Goal: Book appointment/travel/reservation

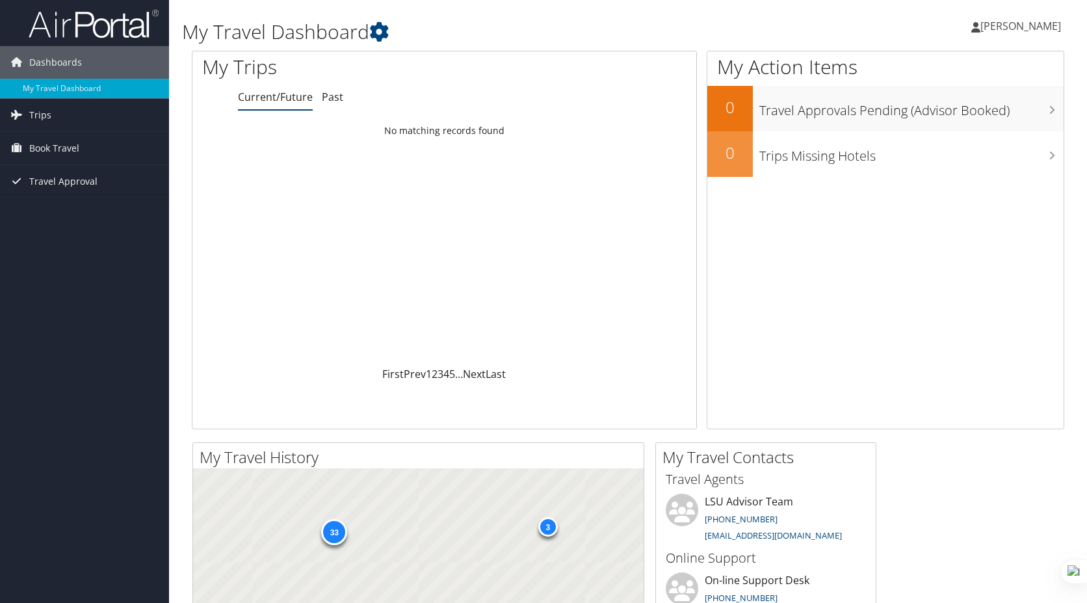
click at [50, 146] on span "Book Travel" at bounding box center [54, 148] width 50 height 33
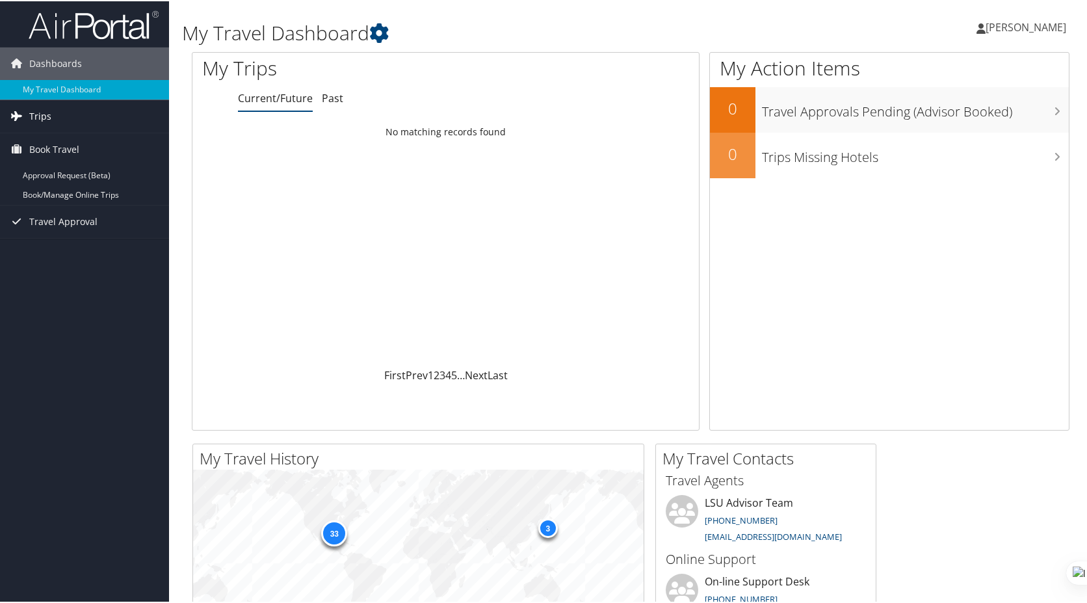
click at [37, 111] on span "Trips" at bounding box center [40, 115] width 22 height 33
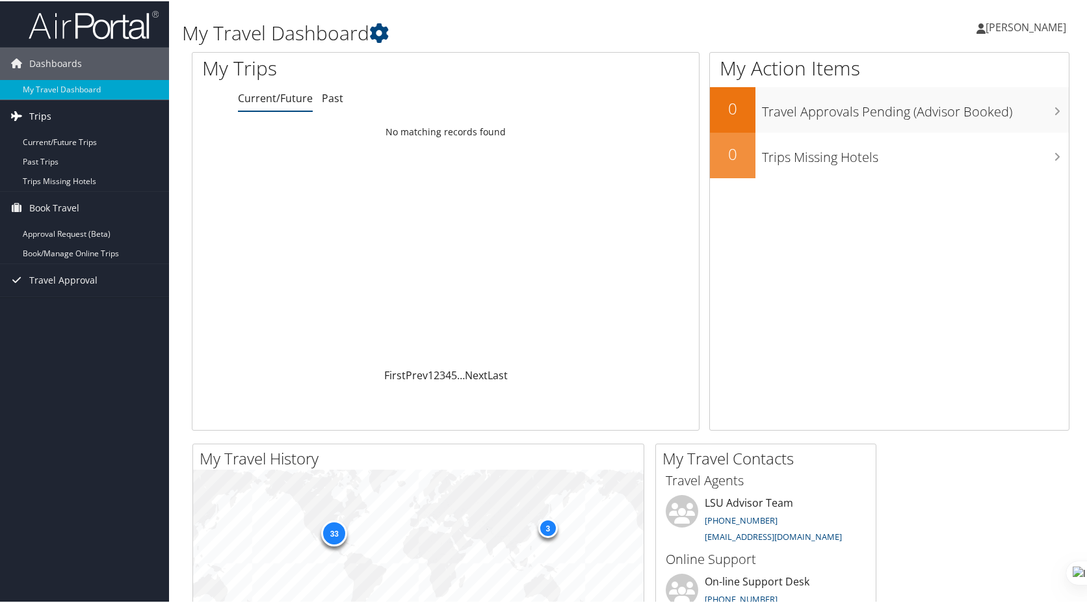
click at [38, 118] on span "Trips" at bounding box center [40, 115] width 22 height 33
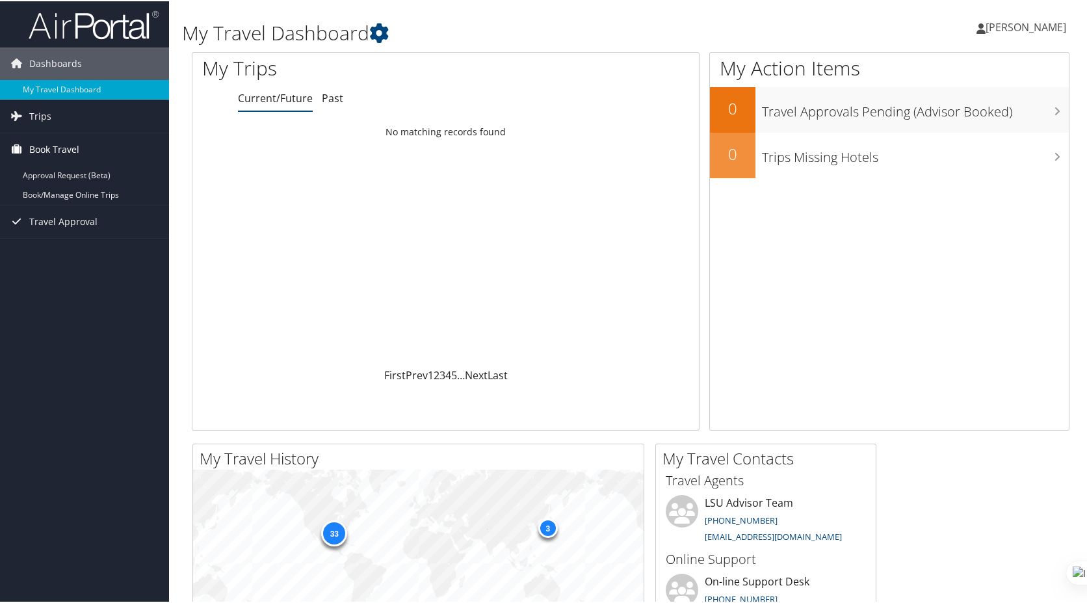
click at [44, 149] on span "Book Travel" at bounding box center [54, 148] width 50 height 33
click at [16, 115] on icon at bounding box center [17, 115] width 20 height 20
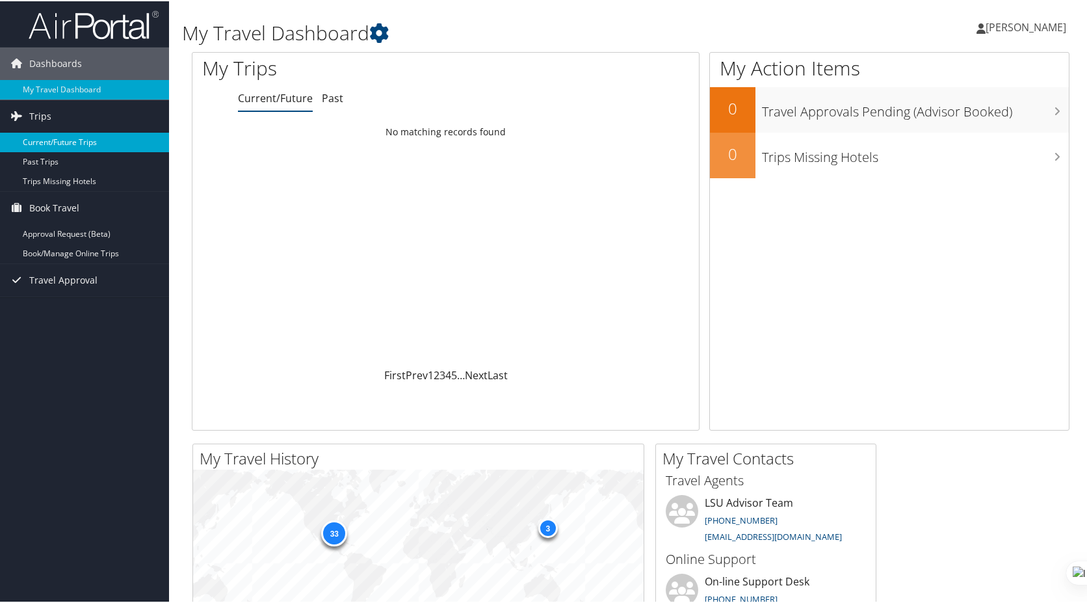
click at [76, 143] on link "Current/Future Trips" at bounding box center [84, 141] width 169 height 20
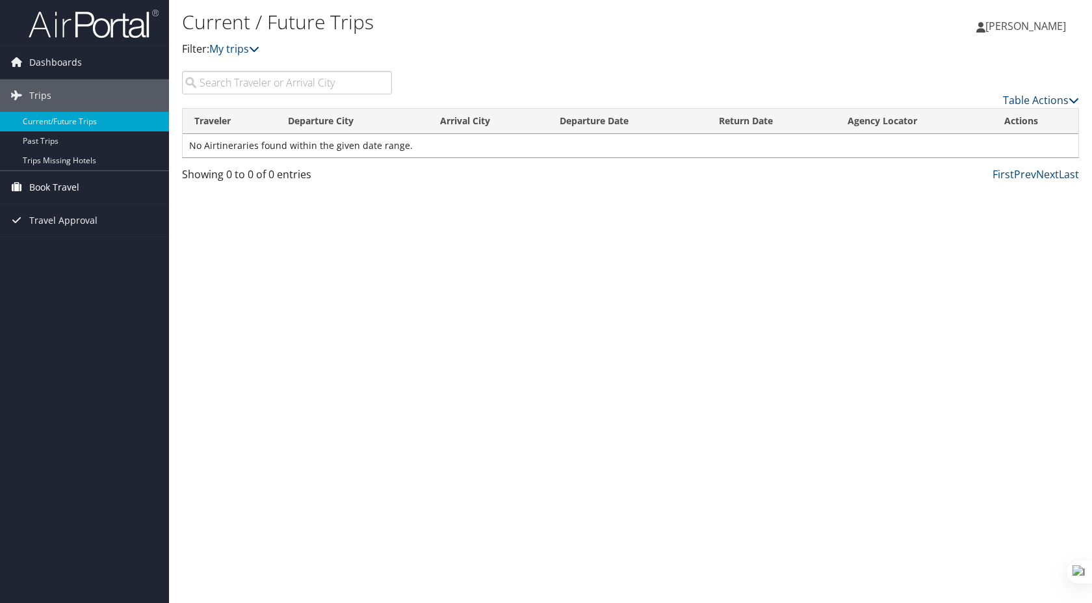
click at [64, 187] on span "Book Travel" at bounding box center [54, 187] width 50 height 33
click at [41, 236] on link "Book/Manage Online Trips" at bounding box center [84, 233] width 169 height 20
